Goal: Navigation & Orientation: Understand site structure

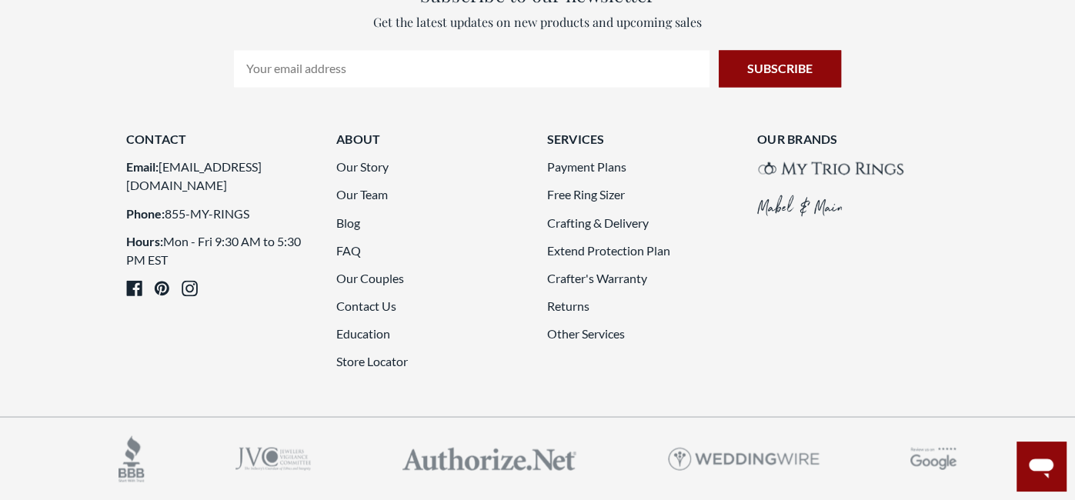
scroll to position [366, 1074]
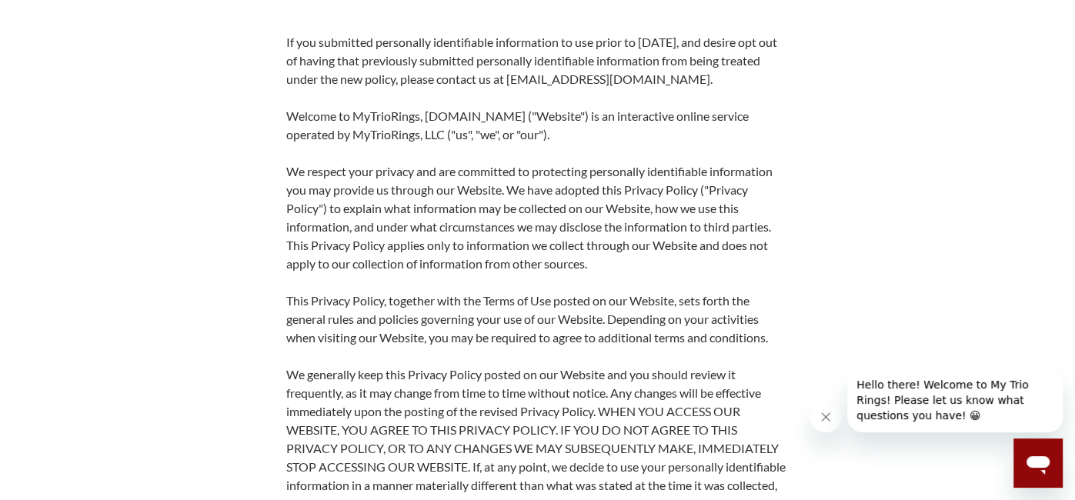
scroll to position [199, 0]
